Goal: Find specific page/section: Find specific page/section

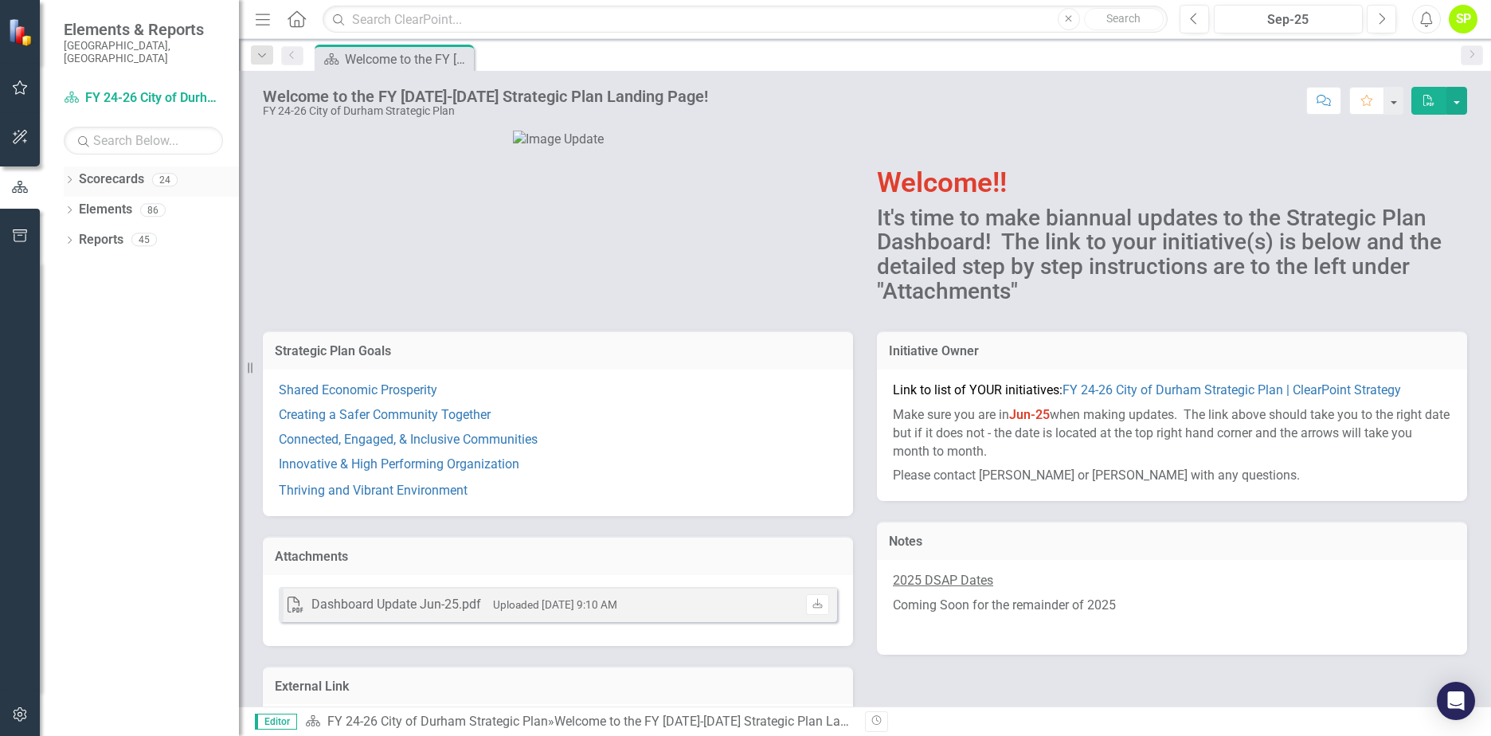
click at [68, 177] on icon "Dropdown" at bounding box center [69, 181] width 11 height 9
click at [80, 203] on div "Dropdown" at bounding box center [78, 210] width 12 height 14
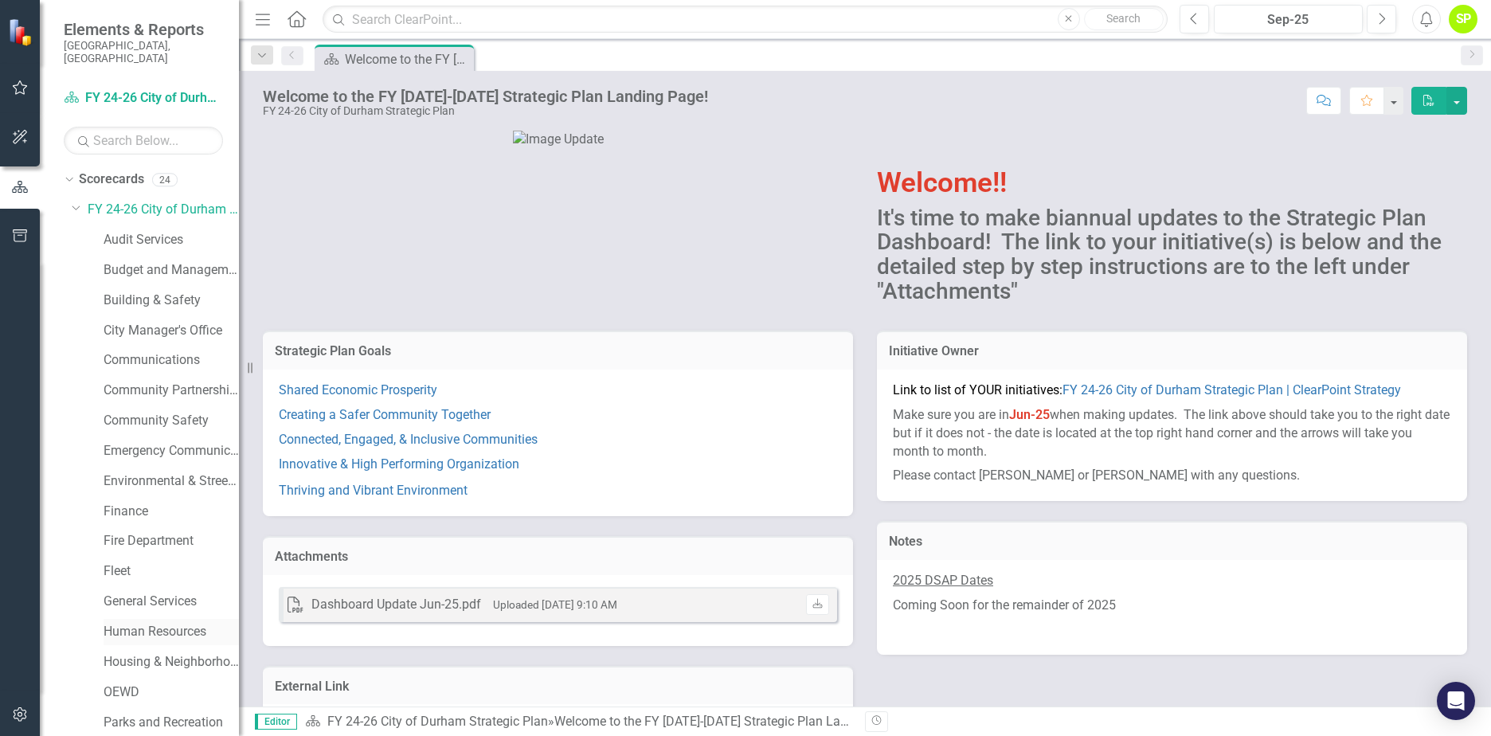
click at [127, 623] on link "Human Resources" at bounding box center [171, 632] width 135 height 18
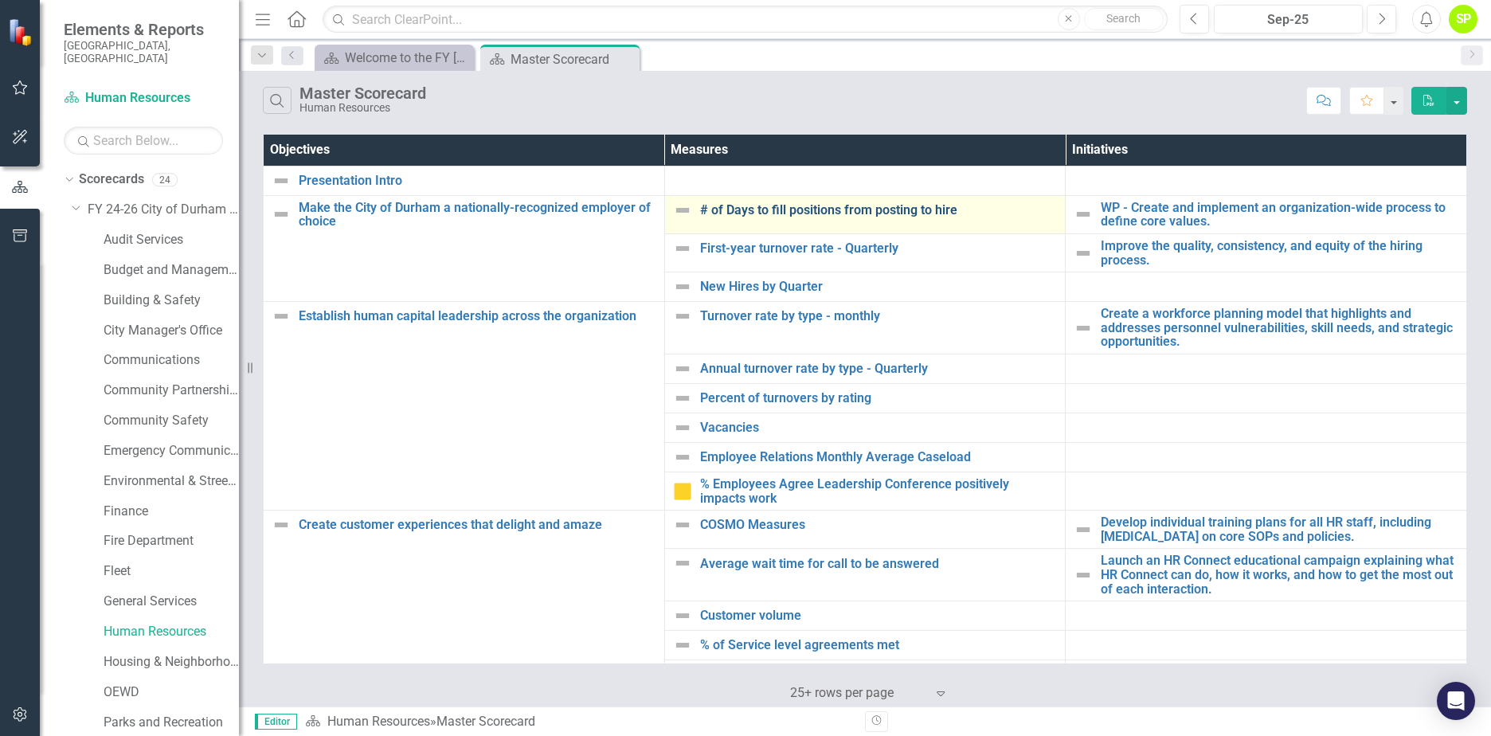
click at [729, 208] on link "# of Days to fill positions from posting to hire" at bounding box center [879, 210] width 358 height 14
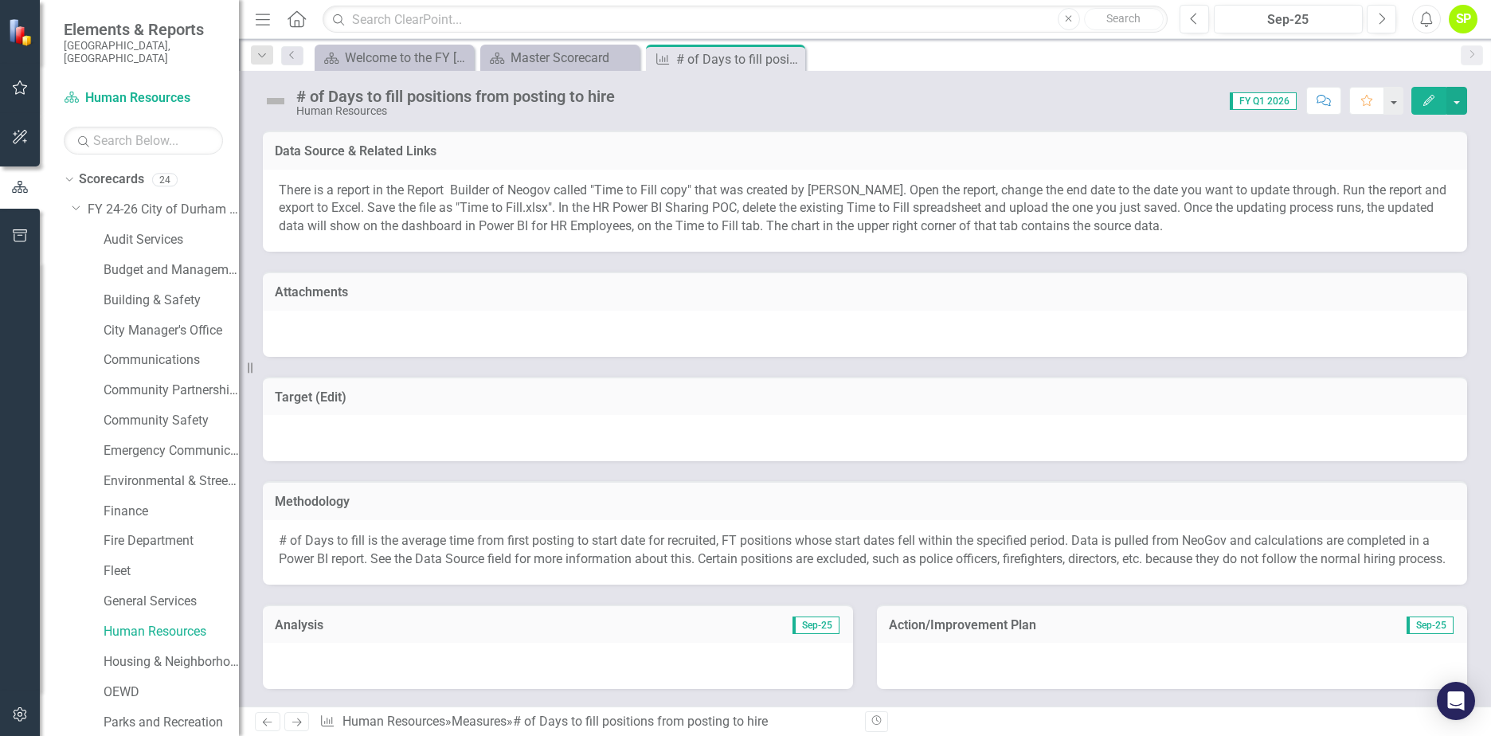
scroll to position [80, 0]
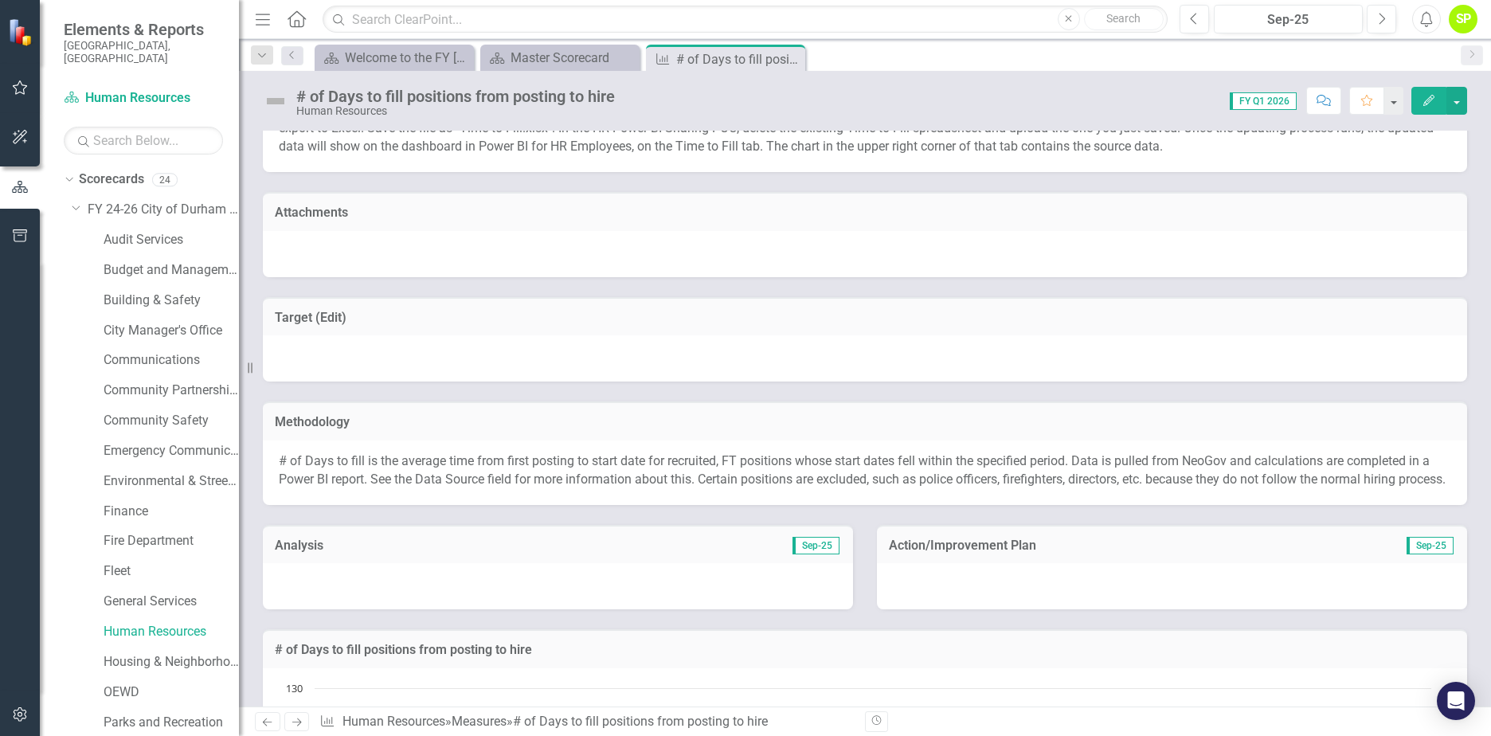
drag, startPoint x: 380, startPoint y: 460, endPoint x: 686, endPoint y: 460, distance: 305.8
click at [686, 460] on p "# of Days to fill is the average time from first posting to start date for recr…" at bounding box center [865, 470] width 1172 height 37
drag, startPoint x: 717, startPoint y: 460, endPoint x: 398, endPoint y: 457, distance: 318.6
click at [398, 457] on p "# of Days to fill is the average time from first posting to start date for recr…" at bounding box center [865, 470] width 1172 height 37
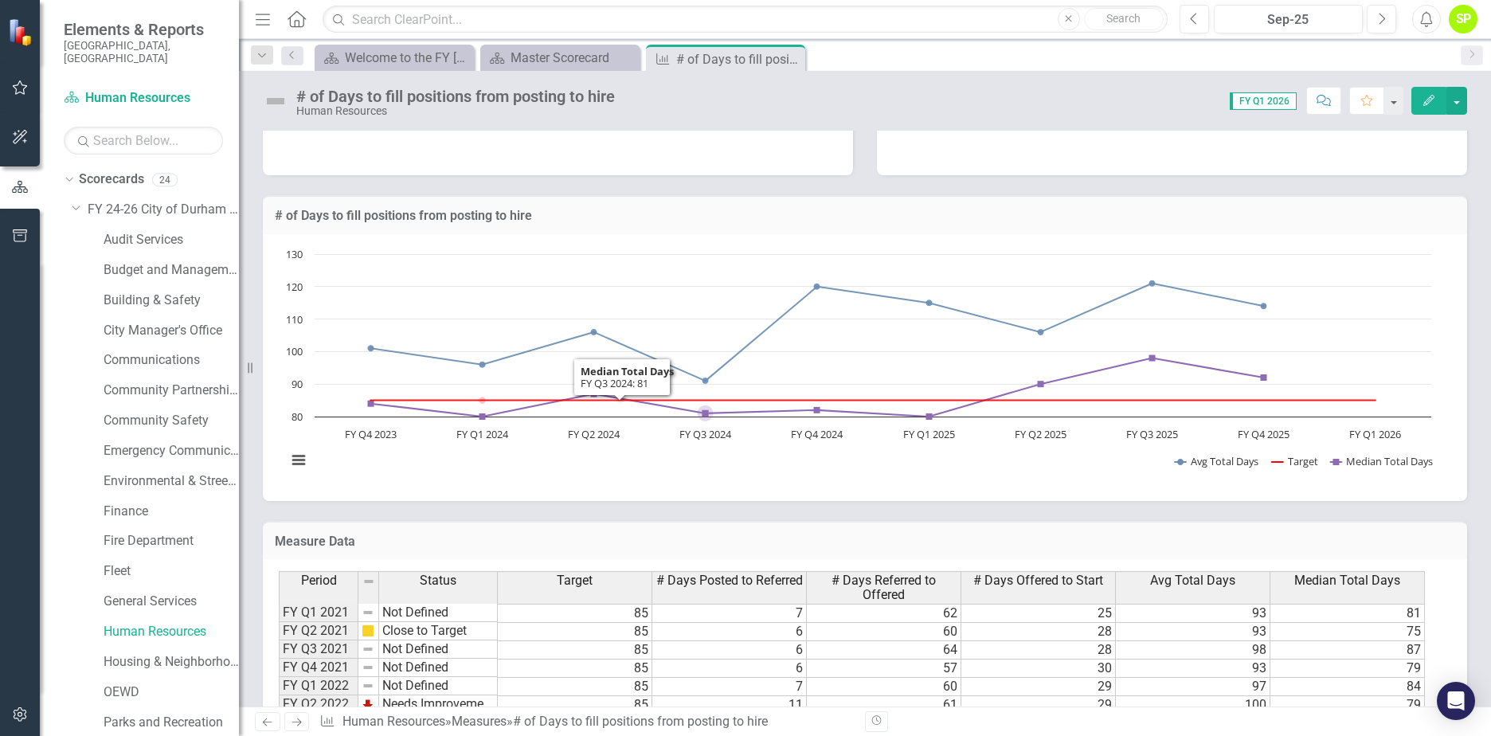
scroll to position [370, 0]
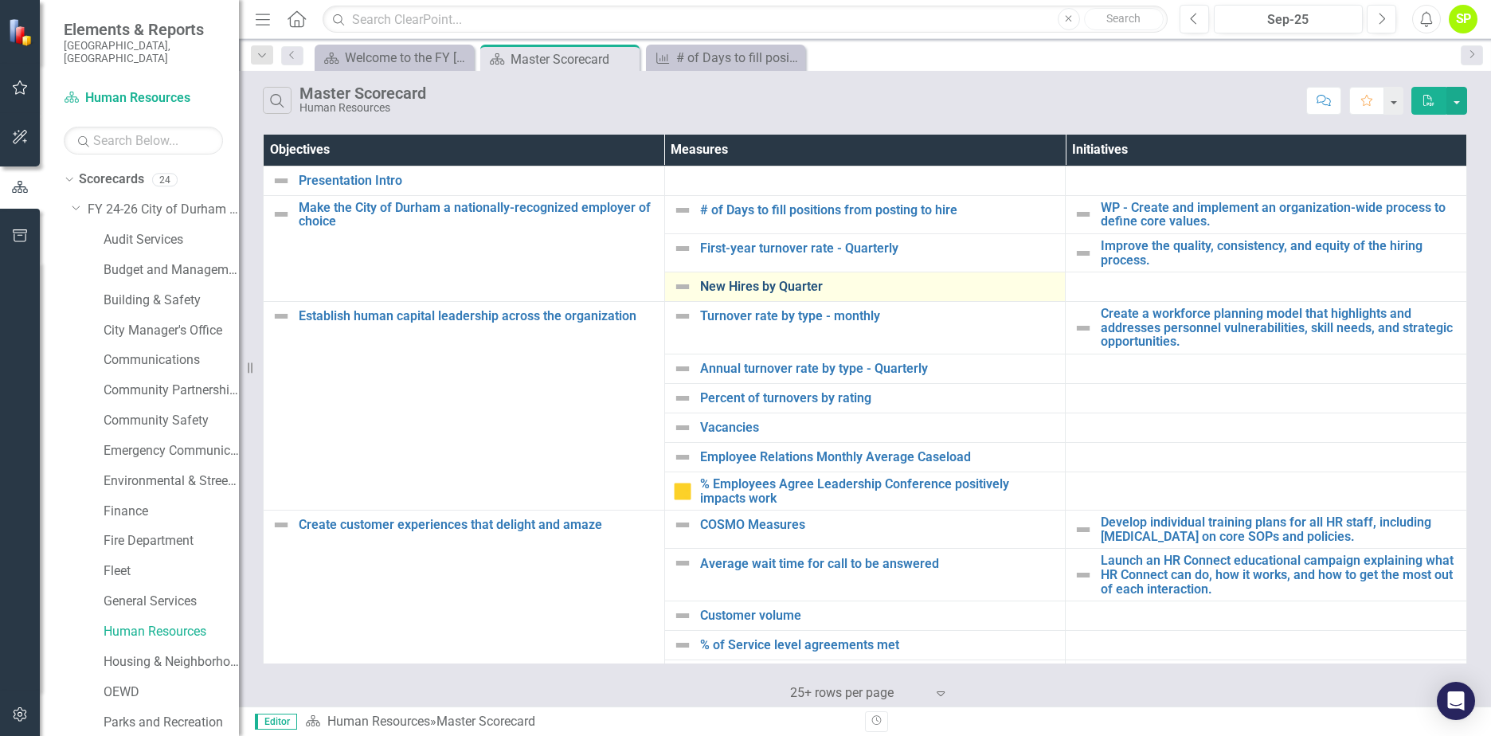
click at [800, 287] on link "New Hires by Quarter" at bounding box center [879, 287] width 358 height 14
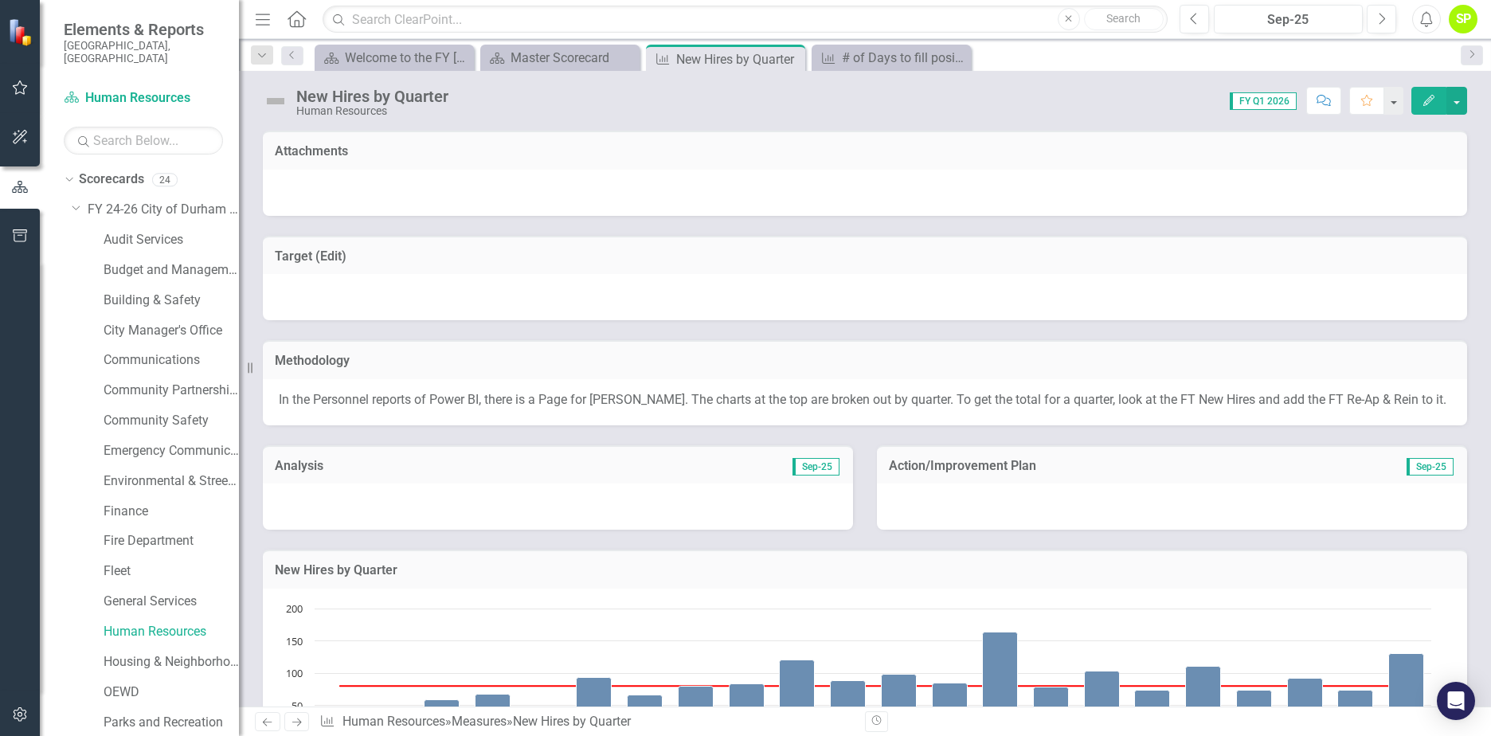
scroll to position [319, 0]
